Goal: Check status: Check status

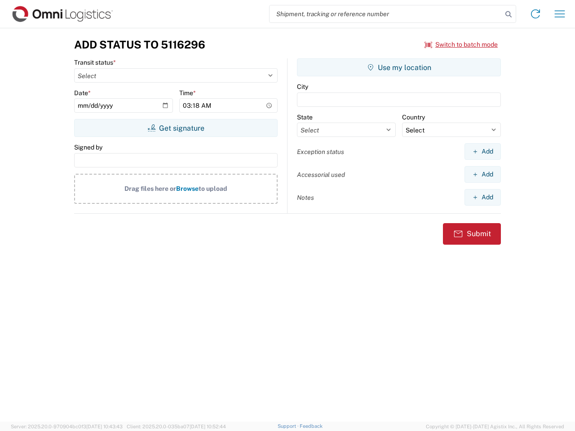
click at [386, 14] on input "search" at bounding box center [386, 13] width 233 height 17
click at [509, 14] on icon at bounding box center [508, 14] width 13 height 13
click at [536, 14] on icon at bounding box center [535, 14] width 14 height 14
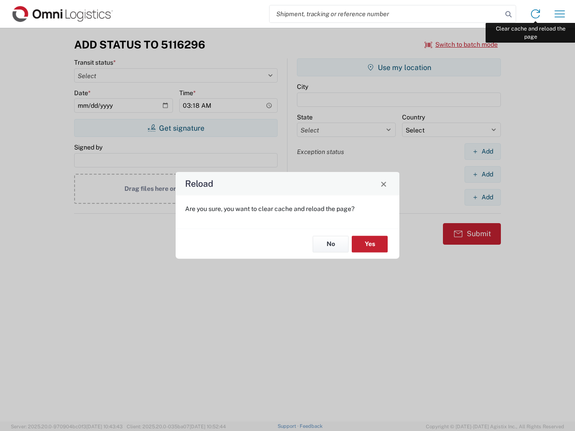
click at [560, 14] on div "Reload Are you sure, you want to clear cache and reload the page? No Yes" at bounding box center [287, 215] width 575 height 431
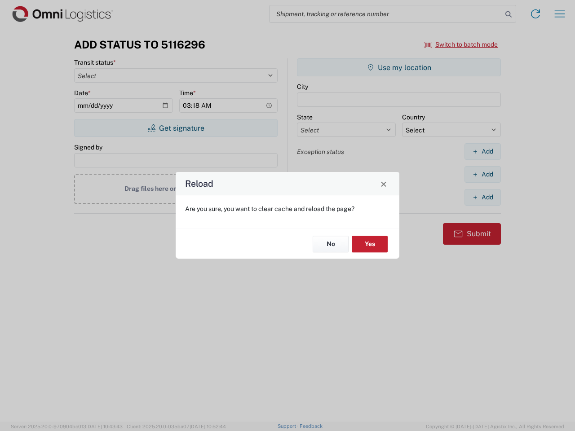
click at [461, 44] on div "Reload Are you sure, you want to clear cache and reload the page? No Yes" at bounding box center [287, 215] width 575 height 431
click at [176, 128] on div "Reload Are you sure, you want to clear cache and reload the page? No Yes" at bounding box center [287, 215] width 575 height 431
click at [399, 67] on div "Reload Are you sure, you want to clear cache and reload the page? No Yes" at bounding box center [287, 215] width 575 height 431
click at [483, 151] on div "Reload Are you sure, you want to clear cache and reload the page? No Yes" at bounding box center [287, 215] width 575 height 431
click at [483, 174] on div "Reload Are you sure, you want to clear cache and reload the page? No Yes" at bounding box center [287, 215] width 575 height 431
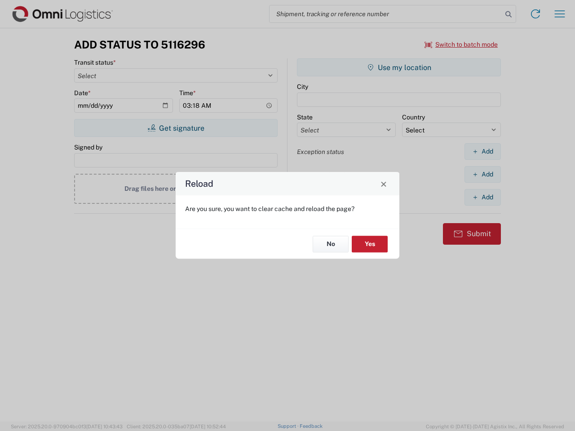
click at [483, 197] on div "Reload Are you sure, you want to clear cache and reload the page? No Yes" at bounding box center [287, 215] width 575 height 431
